Goal: Find specific page/section: Find specific page/section

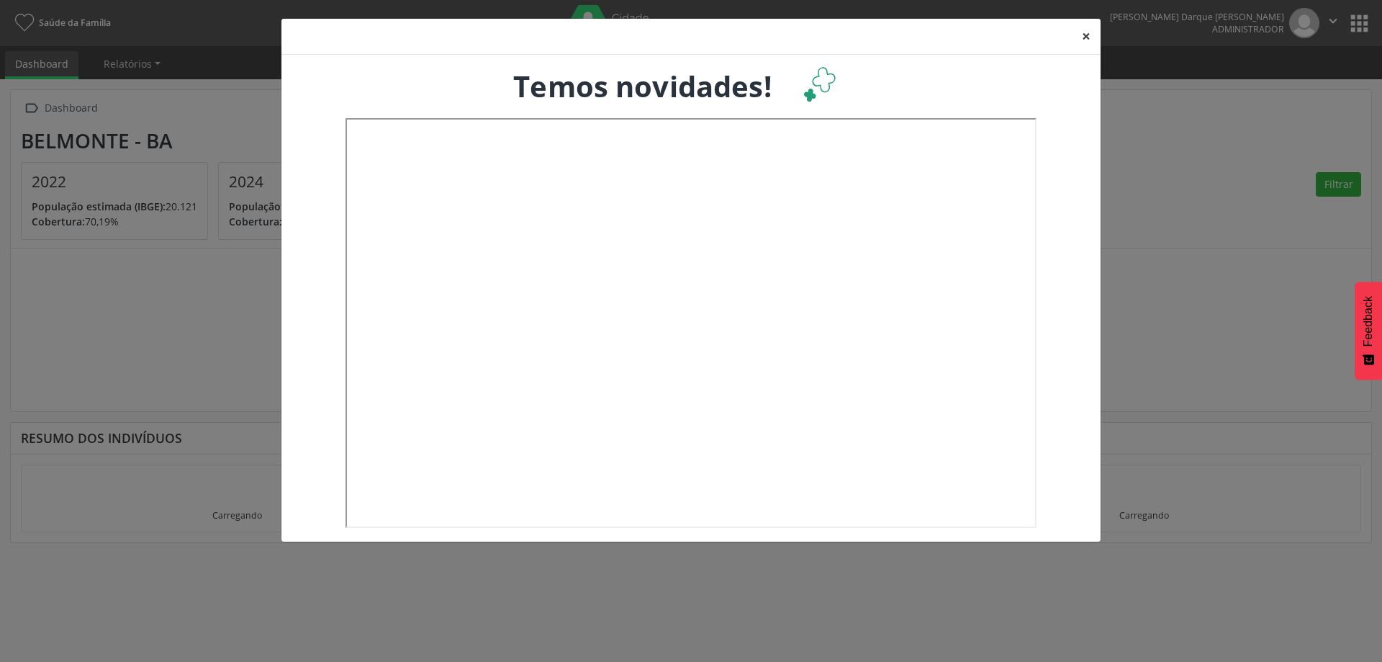
click at [1086, 41] on button "×" at bounding box center [1086, 36] width 29 height 35
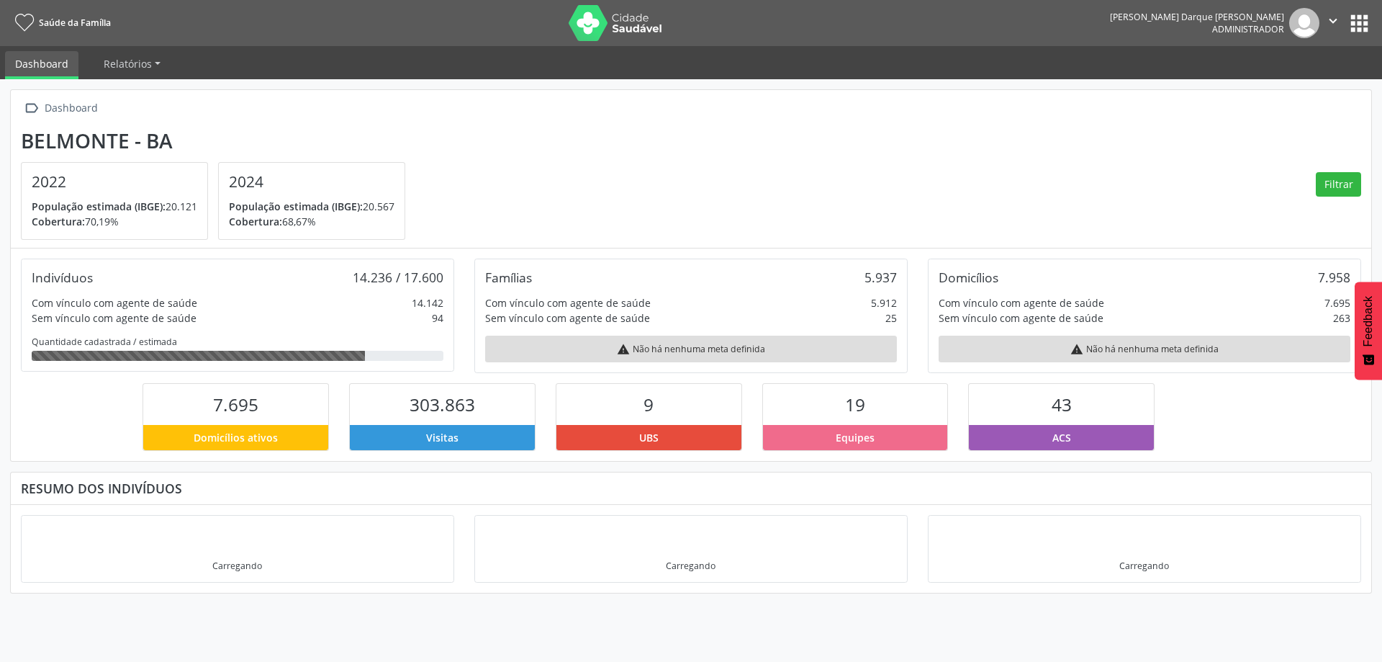
click at [1358, 20] on button "apps" at bounding box center [1359, 23] width 25 height 25
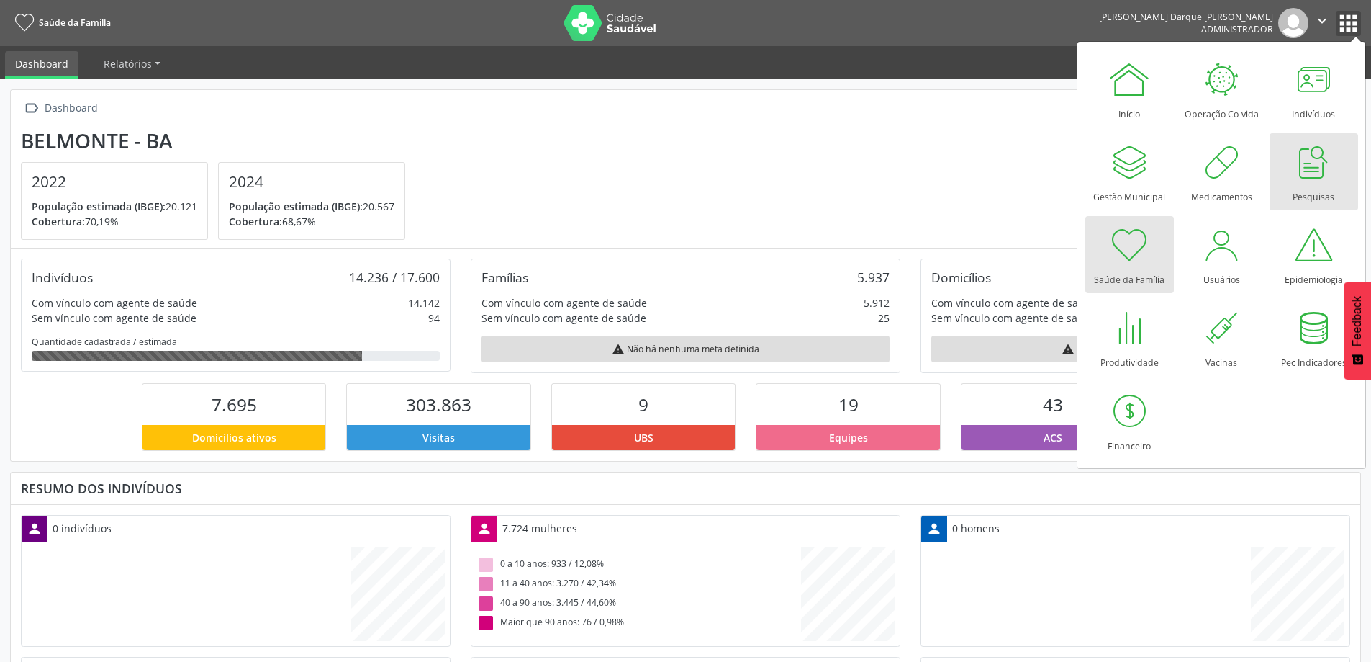
scroll to position [239, 450]
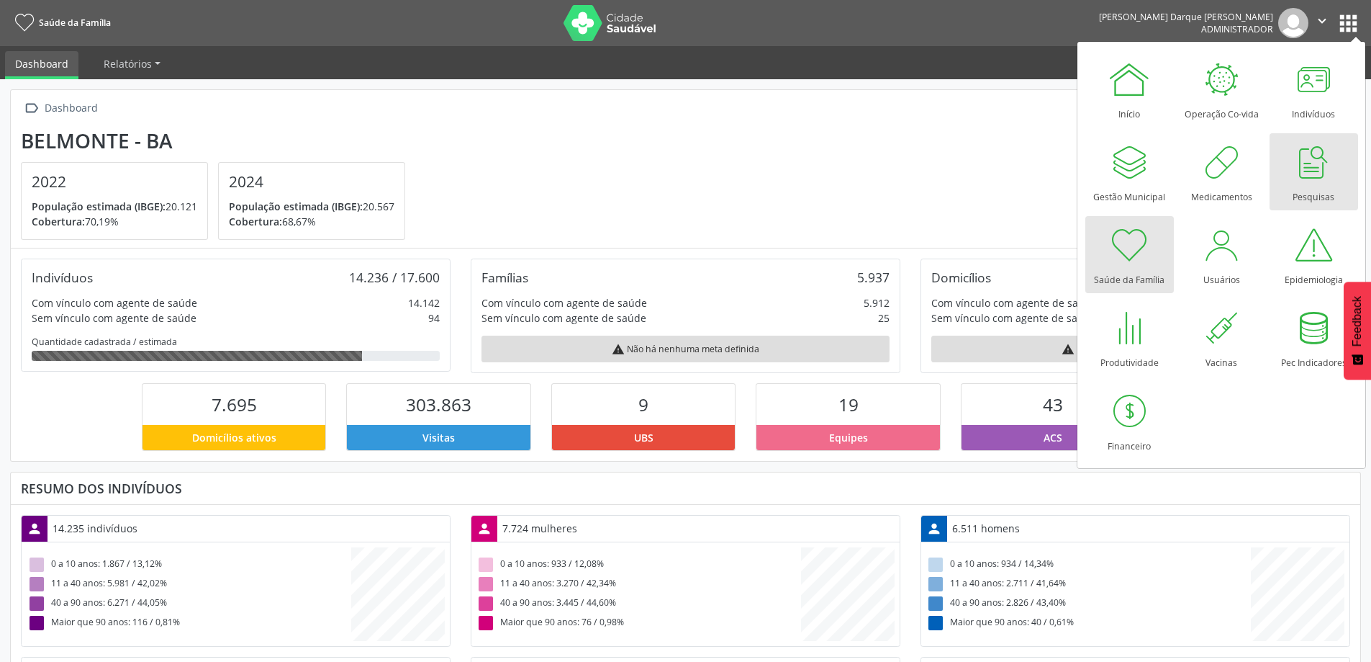
click at [1318, 178] on div at bounding box center [1313, 161] width 43 height 43
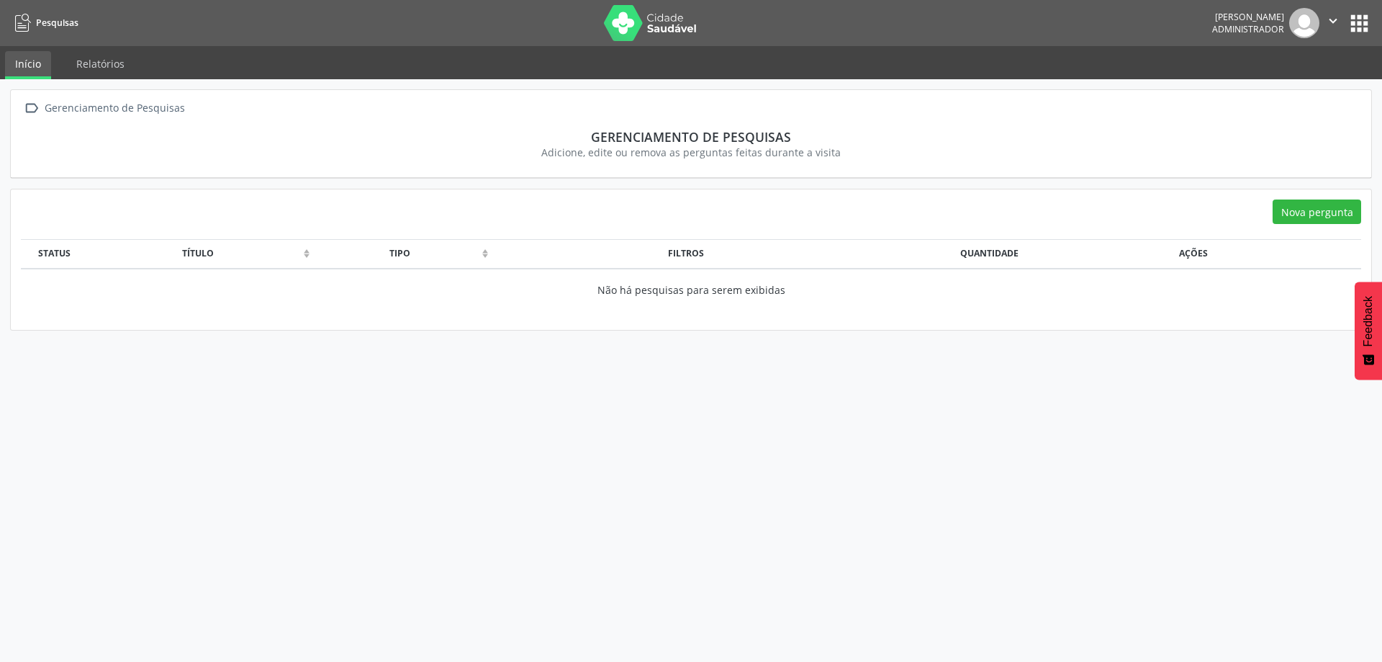
click at [1352, 19] on button "apps" at bounding box center [1359, 23] width 25 height 25
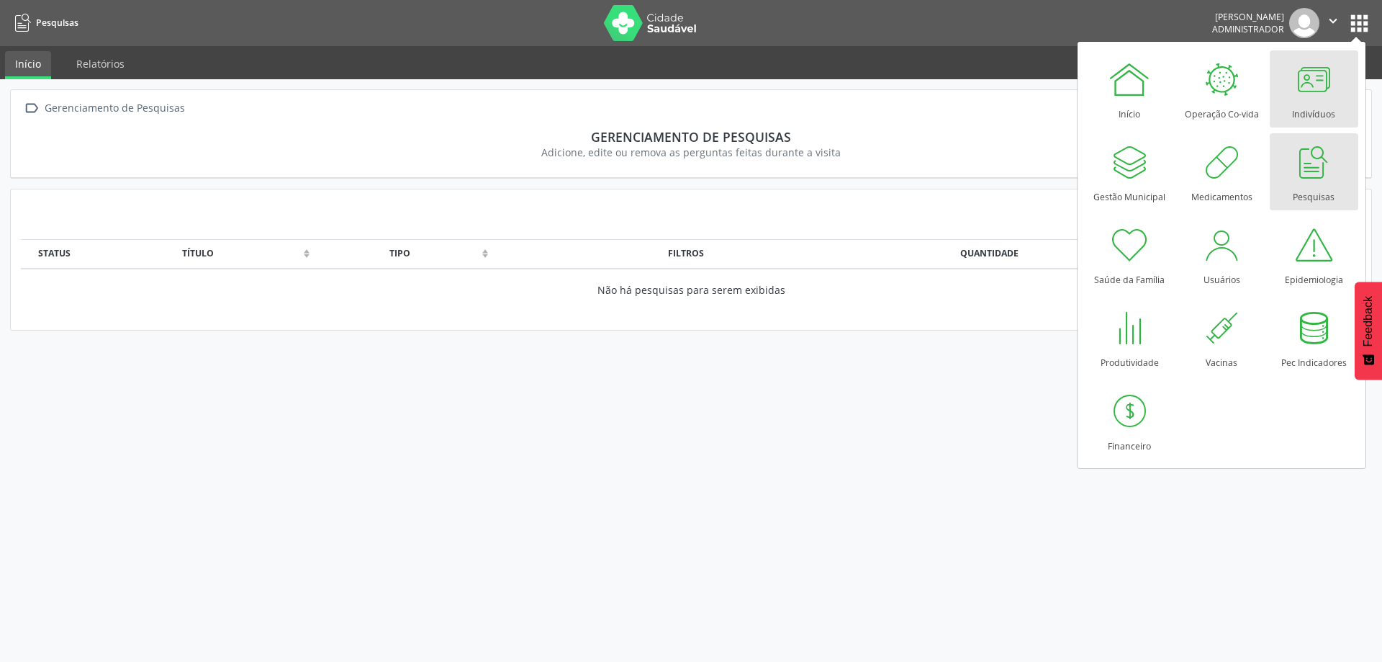
click at [1303, 76] on div at bounding box center [1313, 79] width 43 height 43
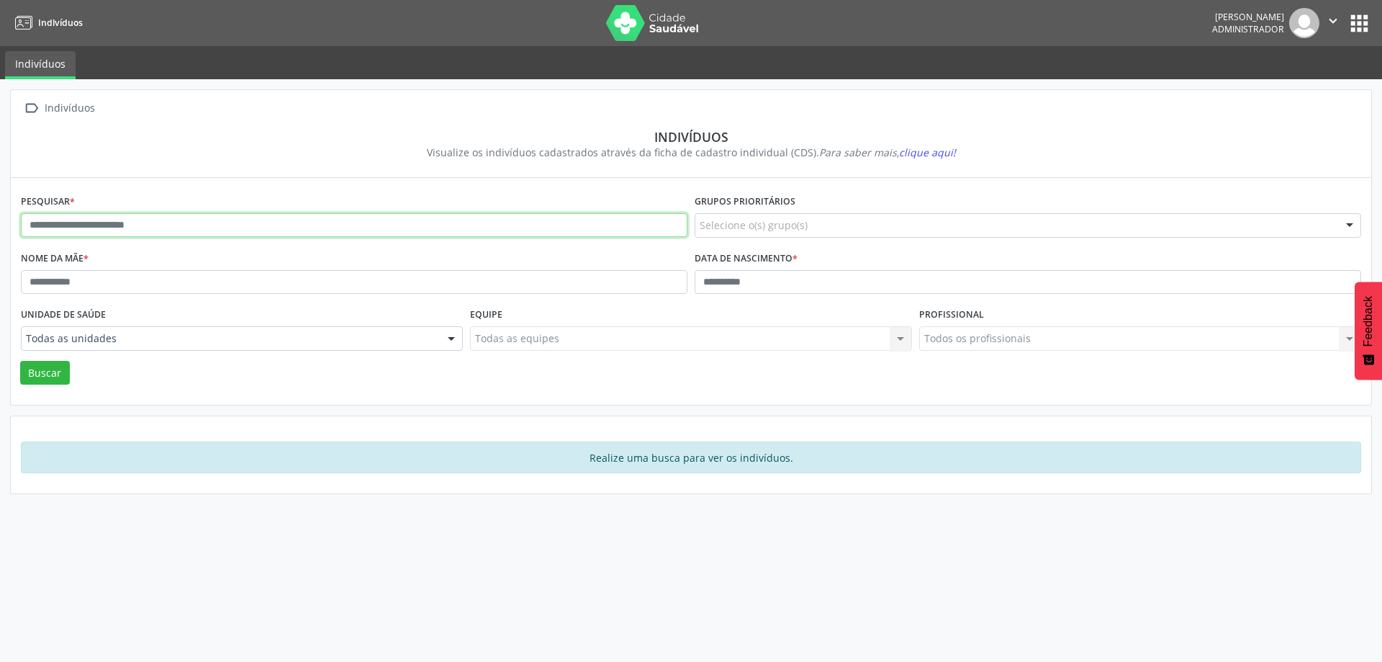
click at [197, 230] on input "text" at bounding box center [354, 225] width 667 height 24
click at [198, 230] on input "text" at bounding box center [354, 225] width 667 height 24
click at [285, 225] on input "text" at bounding box center [354, 225] width 667 height 24
click at [212, 222] on input "text" at bounding box center [354, 225] width 667 height 24
type input "**********"
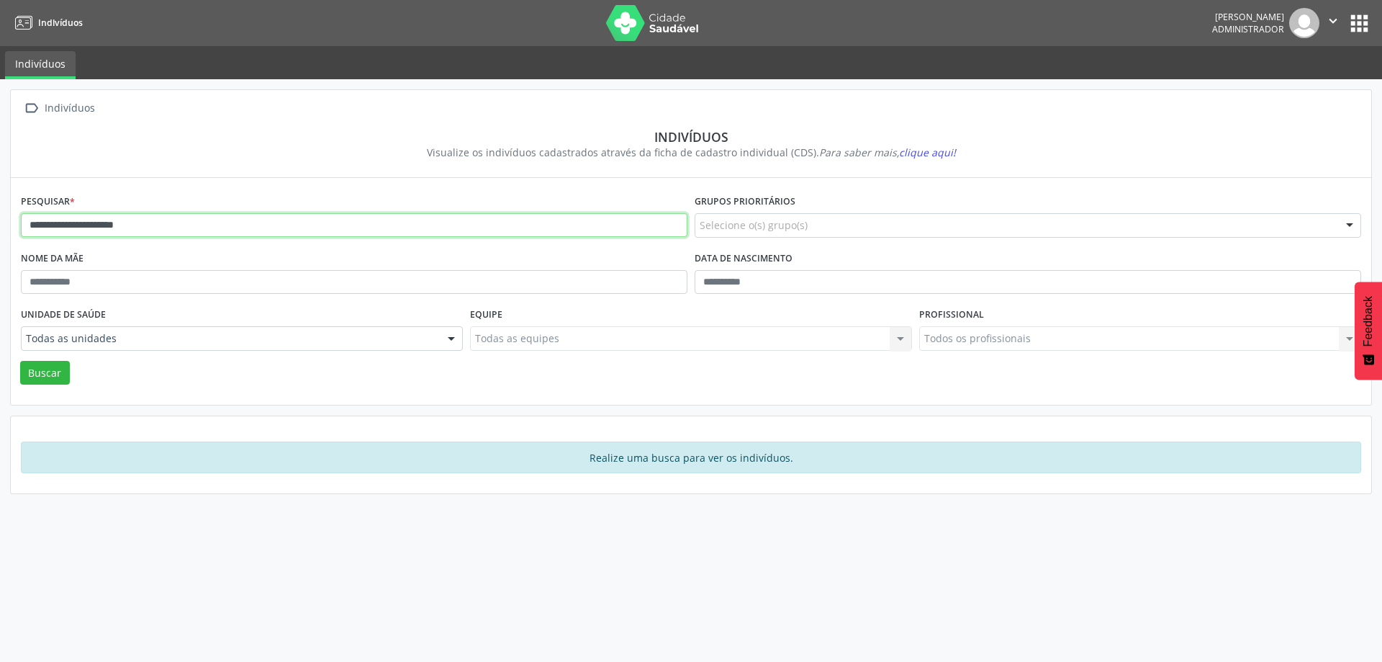
click at [20, 361] on button "Buscar" at bounding box center [45, 373] width 50 height 24
